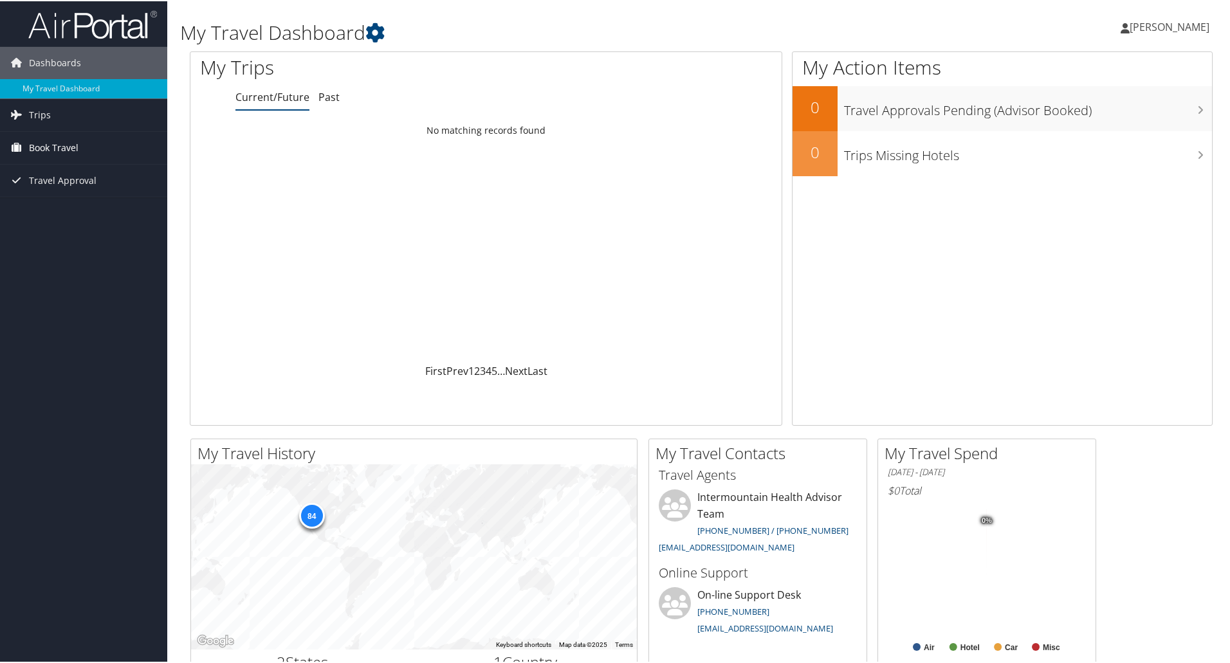
click at [106, 136] on link "Book Travel" at bounding box center [83, 147] width 167 height 32
click at [53, 209] on link "Book/Manage Online Trips" at bounding box center [83, 210] width 167 height 19
click at [100, 178] on link "Travel Approval" at bounding box center [83, 179] width 167 height 32
click at [62, 224] on link "Approved Trips" at bounding box center [83, 224] width 167 height 19
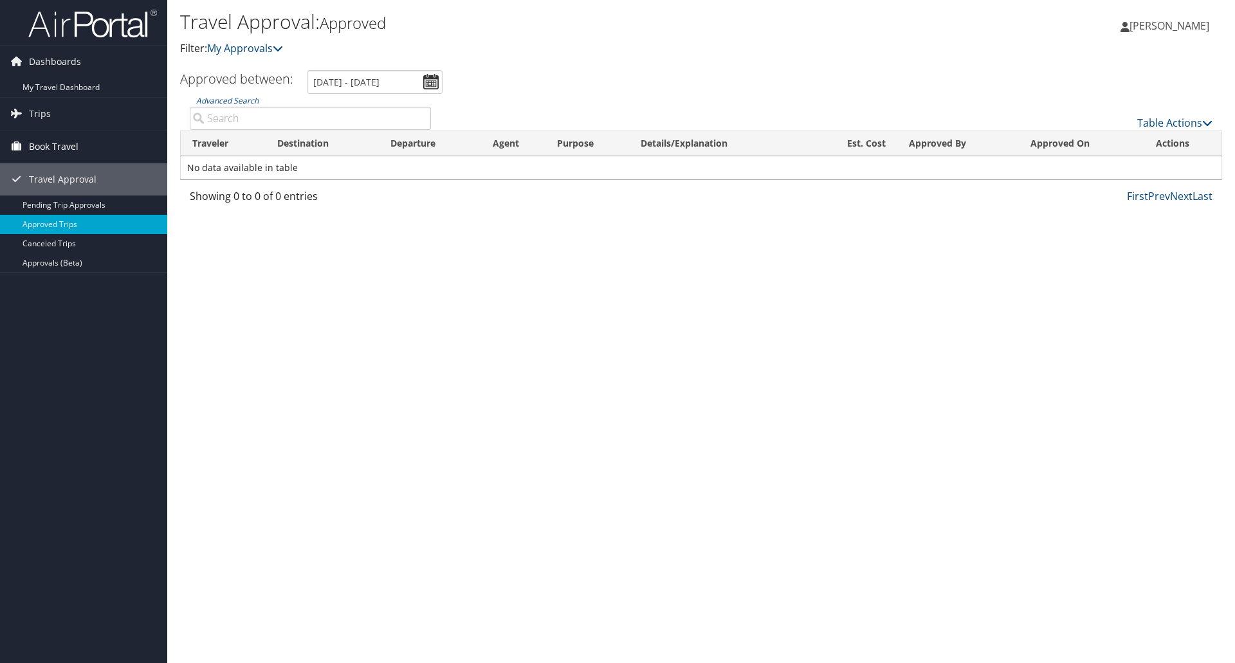
click at [55, 139] on span "Book Travel" at bounding box center [54, 147] width 50 height 32
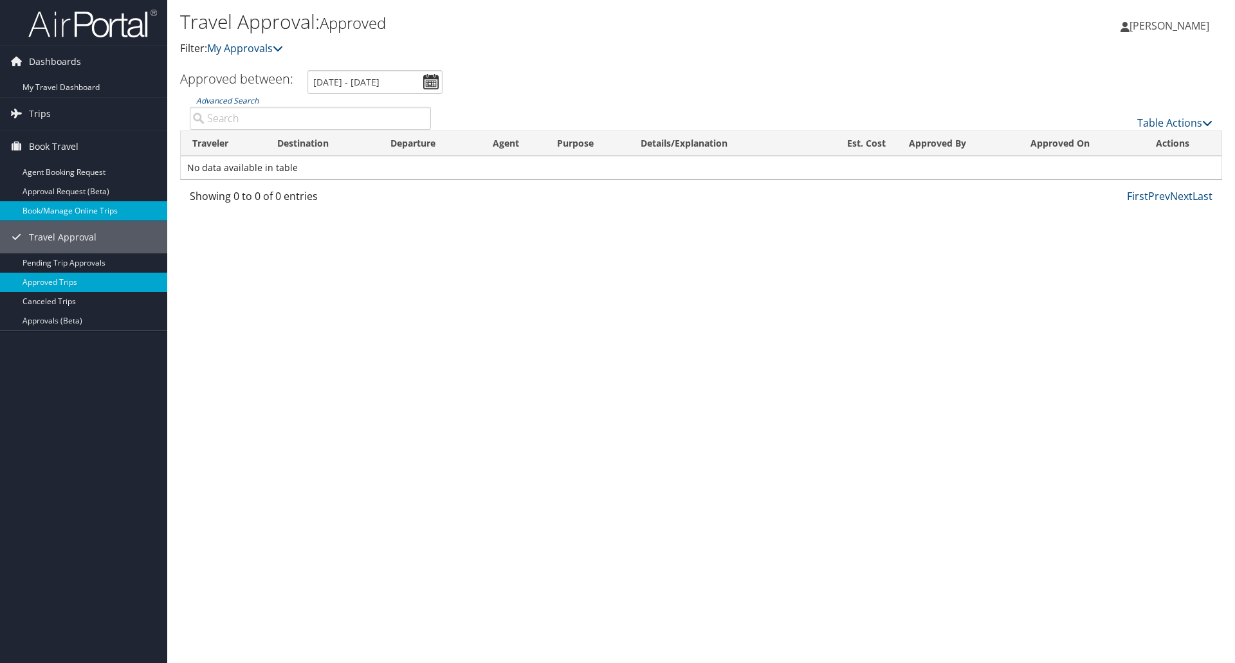
click at [87, 210] on link "Book/Manage Online Trips" at bounding box center [83, 210] width 167 height 19
